Goal: Navigation & Orientation: Find specific page/section

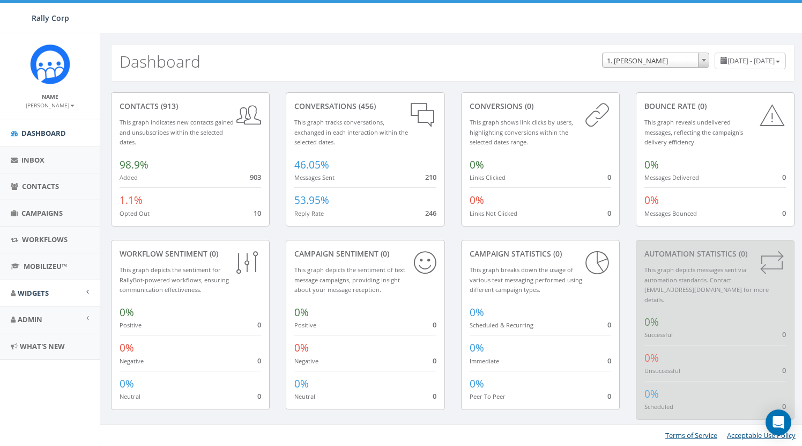
click at [38, 290] on span "Widgets" at bounding box center [33, 293] width 31 height 10
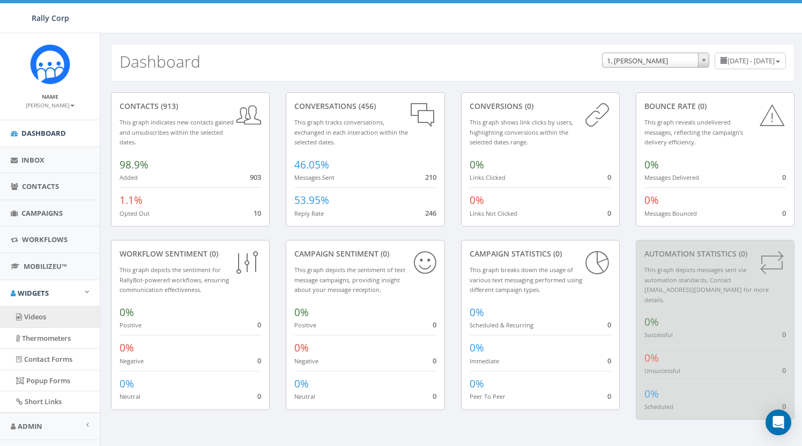
click at [42, 314] on link "Videos" at bounding box center [50, 316] width 100 height 21
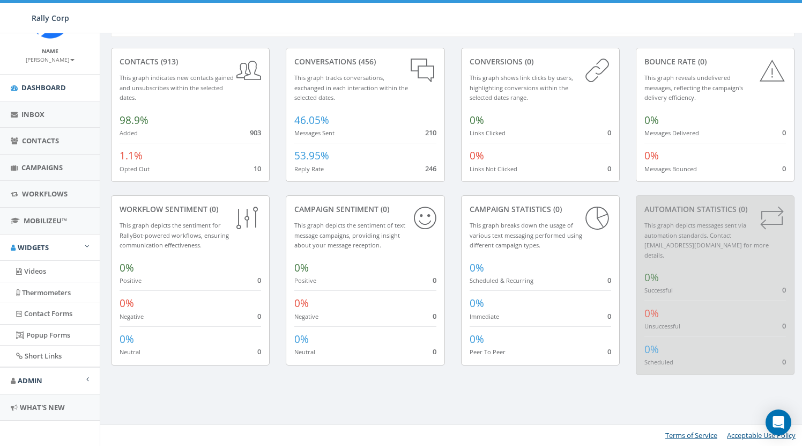
scroll to position [45, 0]
click at [45, 370] on link "Admin" at bounding box center [50, 381] width 100 height 26
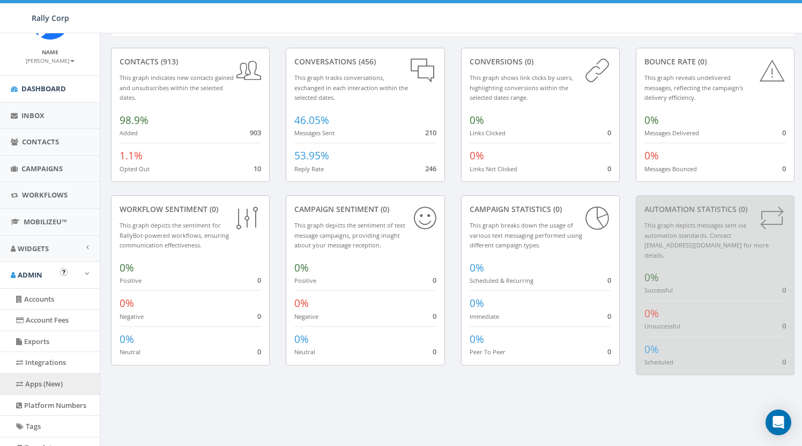
click at [45, 375] on link "Apps (New)" at bounding box center [50, 383] width 100 height 21
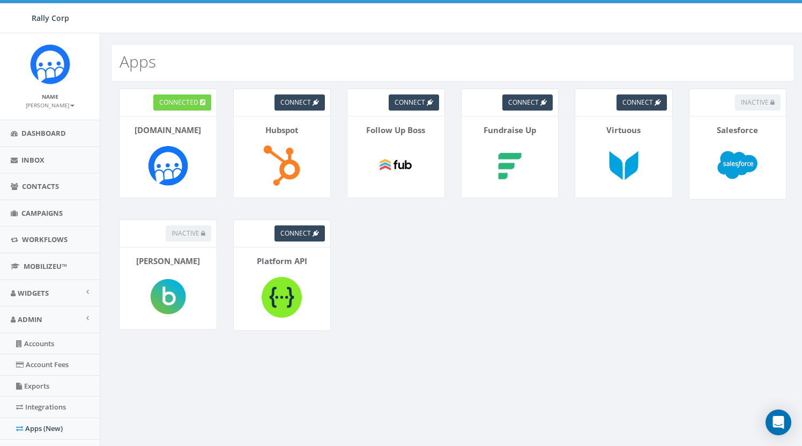
click at [186, 105] on span "connected" at bounding box center [178, 102] width 39 height 9
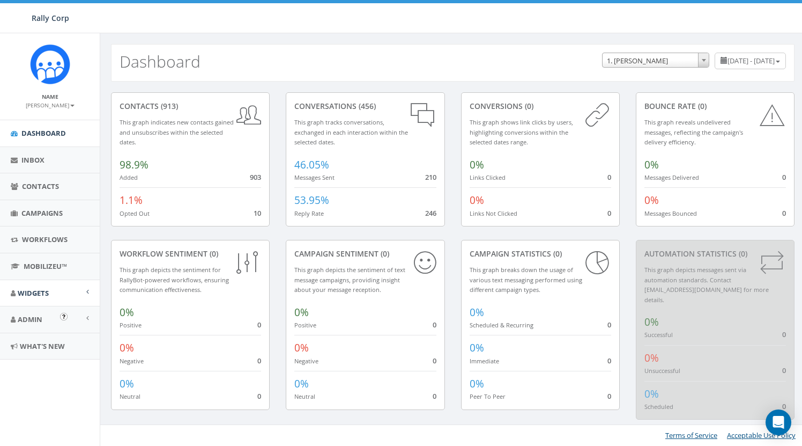
click at [49, 297] on link "Widgets" at bounding box center [50, 293] width 100 height 26
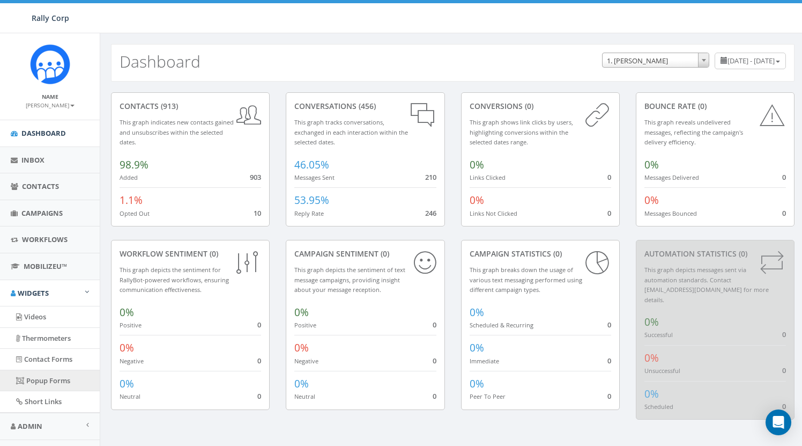
click at [44, 371] on link "Popup Forms" at bounding box center [50, 380] width 100 height 21
click at [48, 398] on link "Short Links" at bounding box center [50, 401] width 100 height 21
